Goal: Browse casually

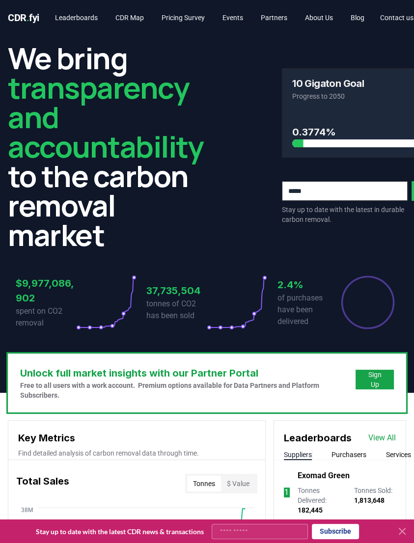
click at [249, 141] on div "We bring transparency and accountability to the carbon removal market 10 Gigato…" at bounding box center [207, 146] width 398 height 206
click at [134, 212] on h2 "We bring transparency and accountability to the carbon removal market" at bounding box center [105, 146] width 195 height 206
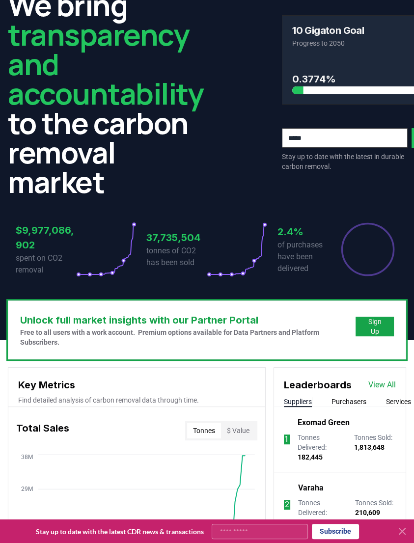
scroll to position [52, 0]
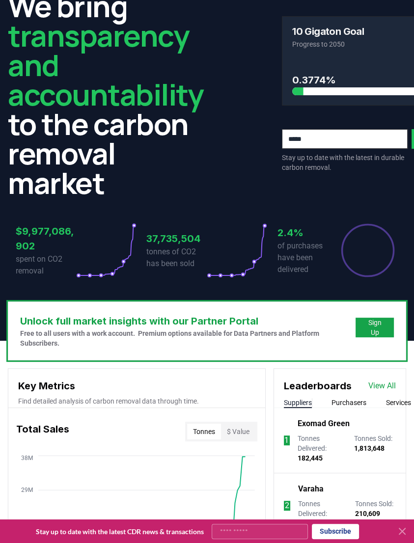
click at [229, 181] on div "We bring transparency and accountability to the carbon removal market 10 Gigato…" at bounding box center [207, 94] width 398 height 206
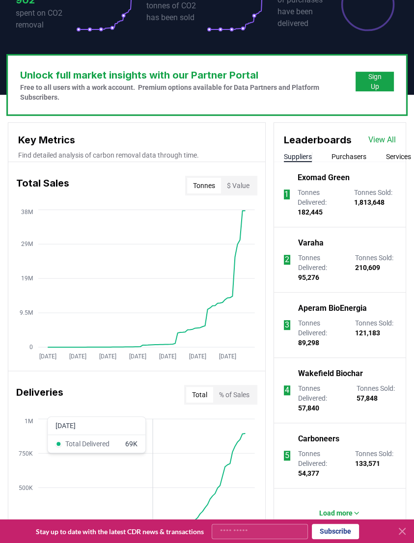
scroll to position [297, 0]
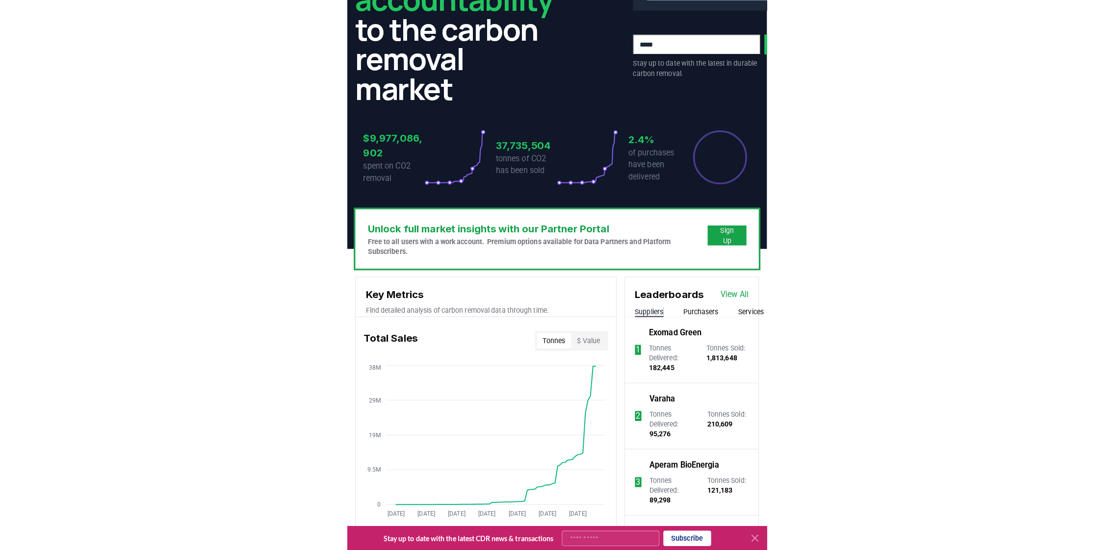
scroll to position [147, 0]
